Goal: Navigation & Orientation: Find specific page/section

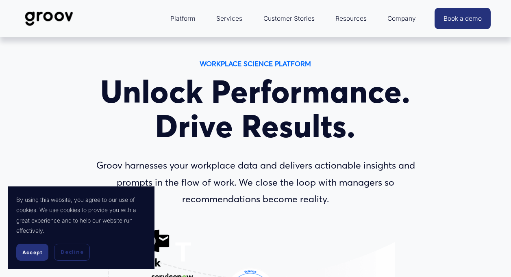
click at [282, 19] on link "Customer Stories" at bounding box center [288, 19] width 59 height 20
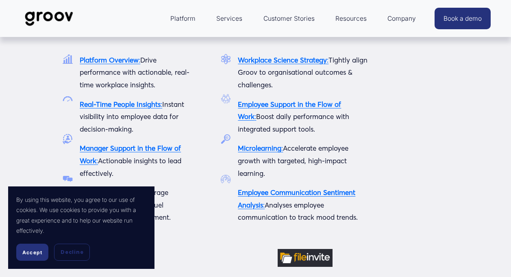
click at [191, 18] on span "Platform" at bounding box center [182, 18] width 25 height 11
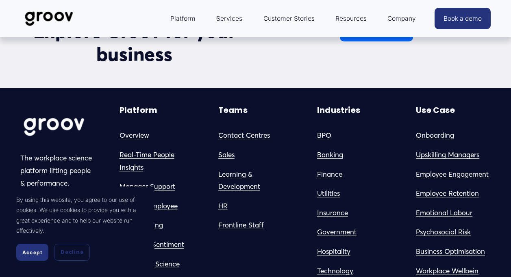
scroll to position [829, 0]
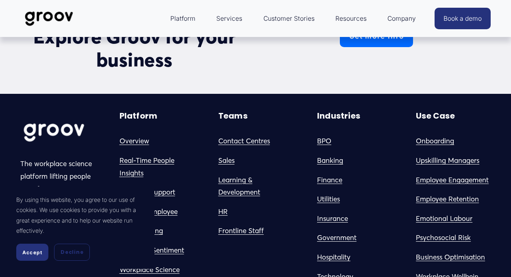
click at [239, 225] on link "Frontline Staff" at bounding box center [241, 231] width 46 height 13
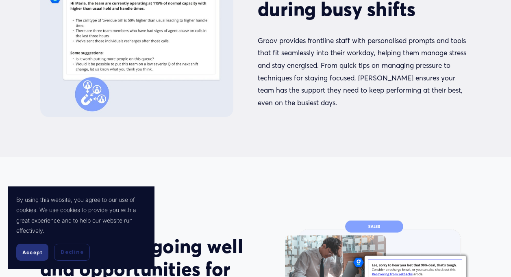
scroll to position [178, 0]
